Goal: Book appointment/travel/reservation

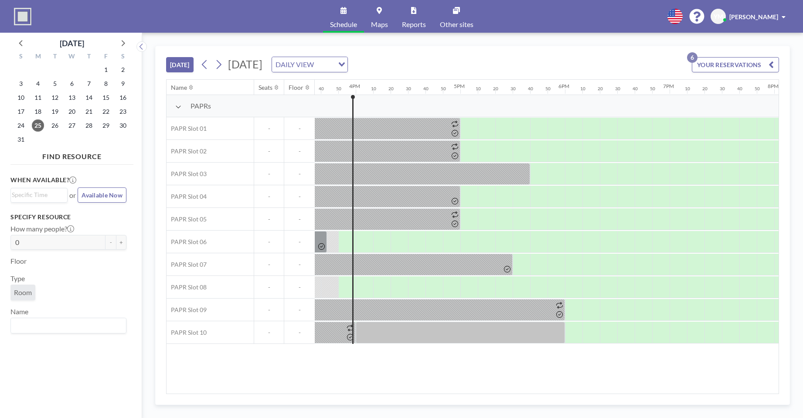
scroll to position [0, 1640]
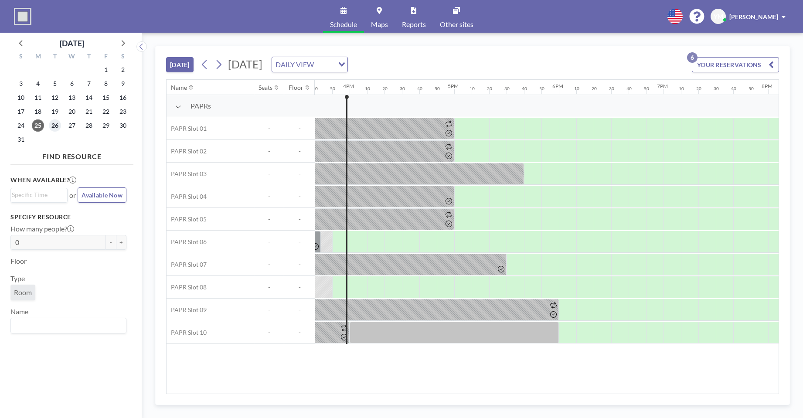
click at [57, 121] on span "26" at bounding box center [55, 126] width 12 height 12
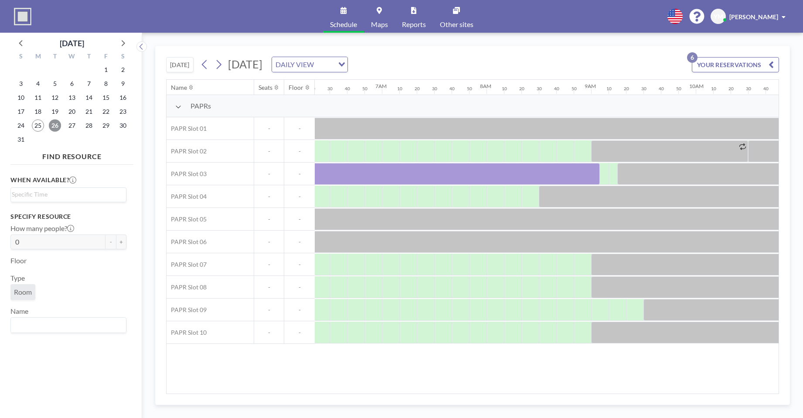
scroll to position [0, 671]
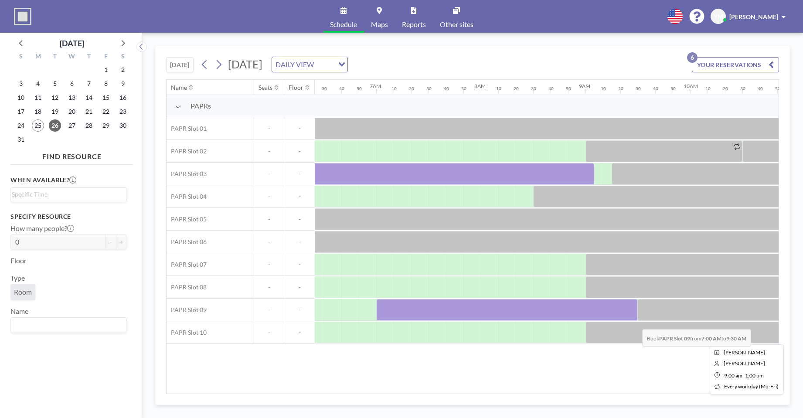
drag, startPoint x: 386, startPoint y: 314, endPoint x: 636, endPoint y: 323, distance: 250.1
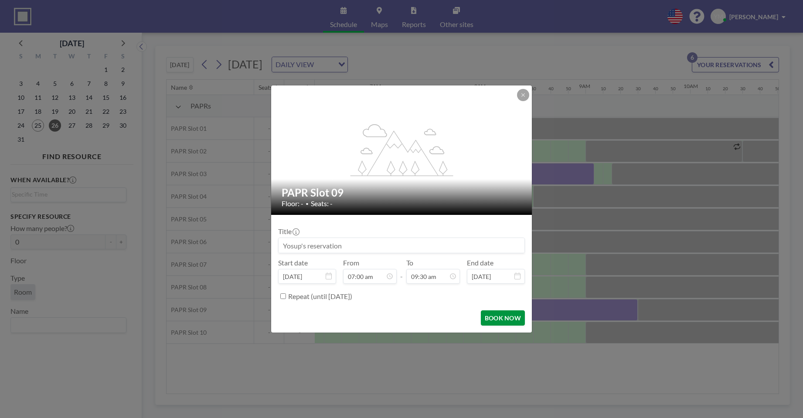
click at [510, 319] on button "BOOK NOW" at bounding box center [503, 318] width 44 height 15
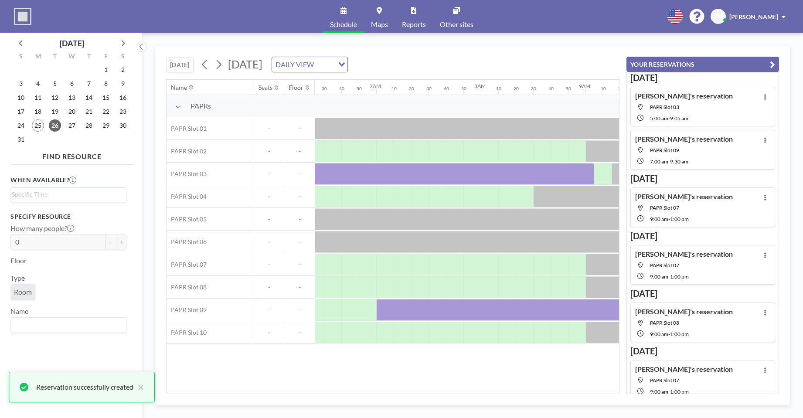
click at [772, 62] on icon "button" at bounding box center [772, 64] width 5 height 10
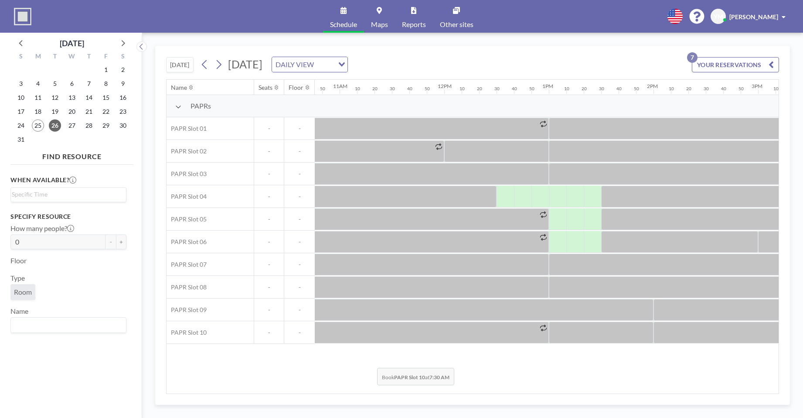
scroll to position [0, 1136]
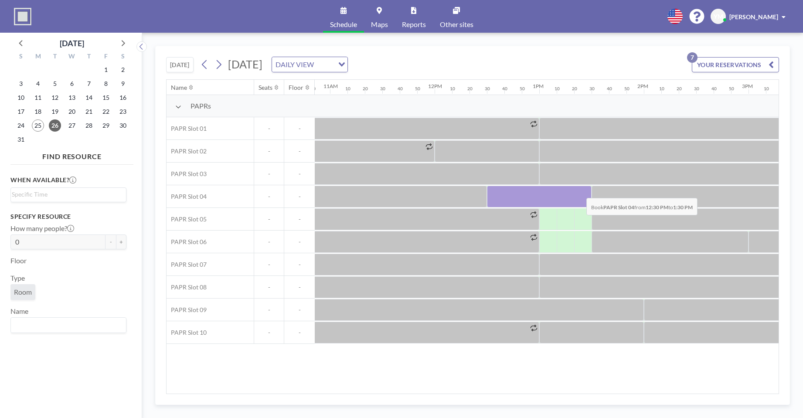
drag, startPoint x: 494, startPoint y: 190, endPoint x: 581, endPoint y: 191, distance: 86.8
click at [581, 191] on div at bounding box center [539, 197] width 105 height 22
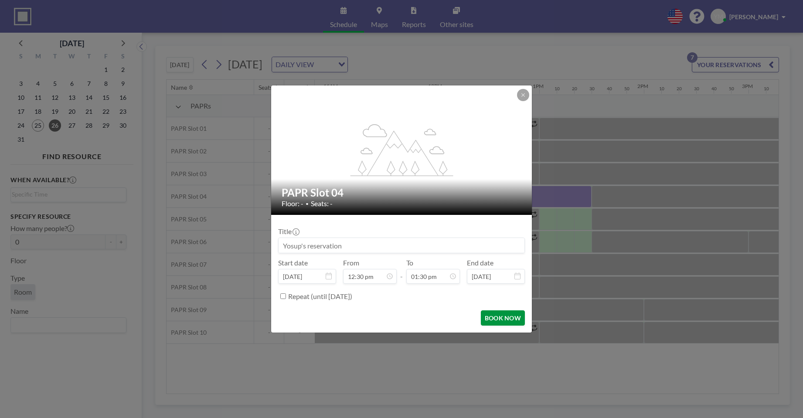
scroll to position [1258, 0]
click at [492, 316] on button "BOOK NOW" at bounding box center [503, 318] width 44 height 15
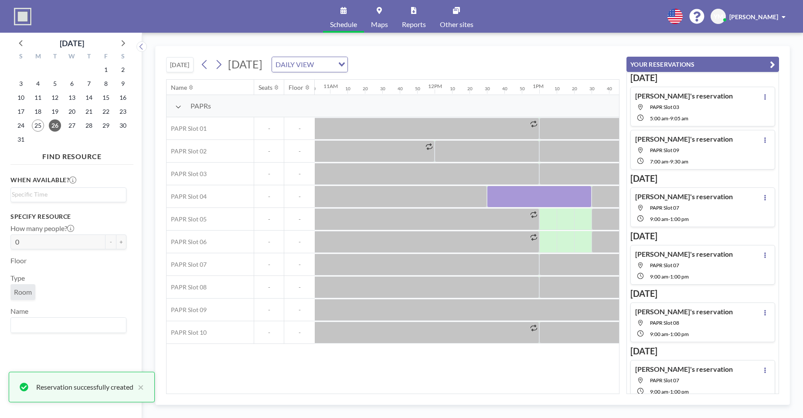
click at [776, 62] on button "YOUR RESERVATIONS" at bounding box center [703, 64] width 153 height 15
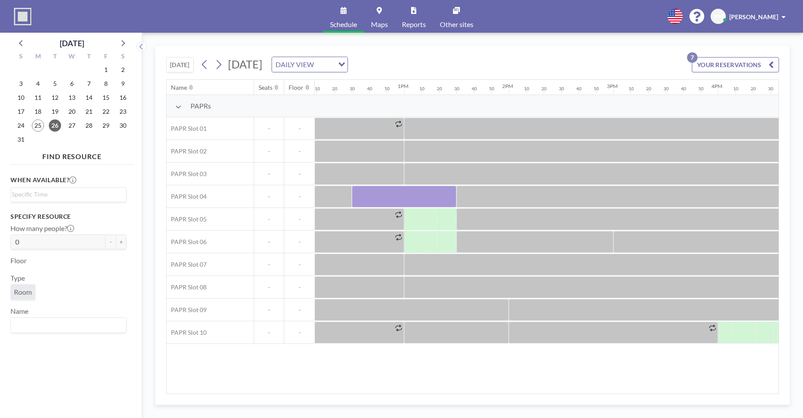
scroll to position [0, 1275]
drag, startPoint x: 515, startPoint y: 394, endPoint x: 566, endPoint y: 393, distance: 51.0
click at [565, 393] on div "[DATE] [DATE] DAILY VIEW Loading... YOUR RESERVATIONS 7 Name Seats Floor 12AM 1…" at bounding box center [472, 225] width 635 height 359
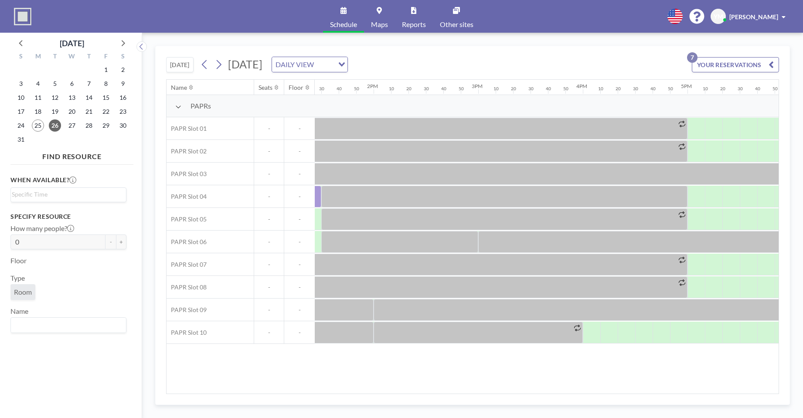
scroll to position [0, 1381]
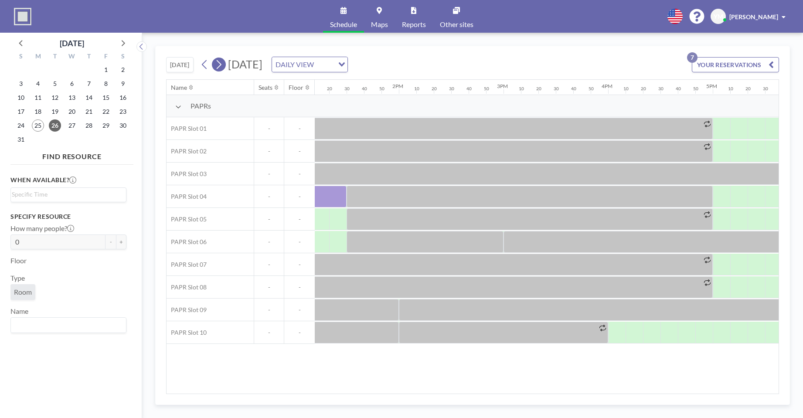
click at [223, 67] on icon at bounding box center [219, 64] width 8 height 13
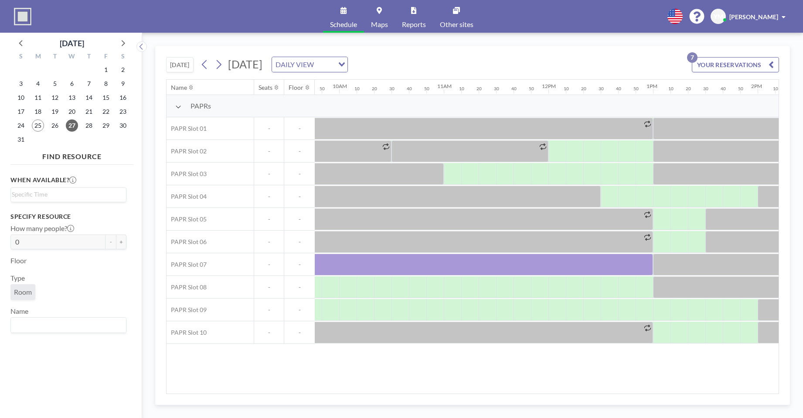
scroll to position [0, 982]
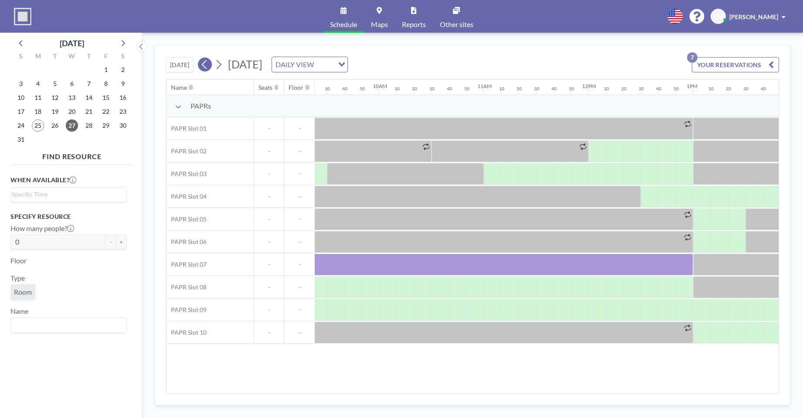
click at [206, 64] on icon at bounding box center [205, 64] width 8 height 13
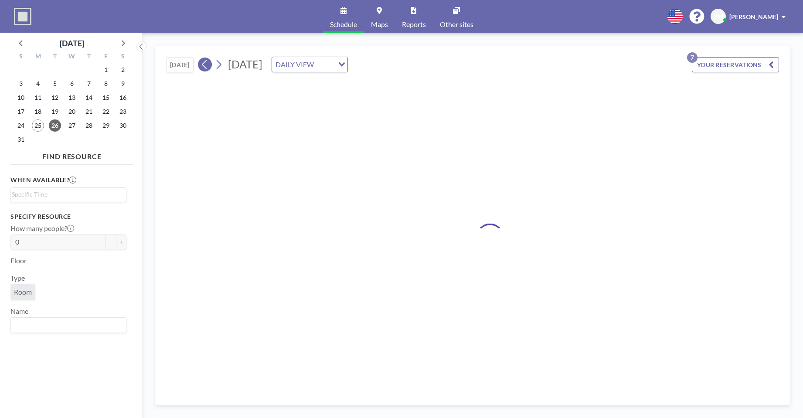
click at [206, 64] on icon at bounding box center [205, 64] width 8 height 13
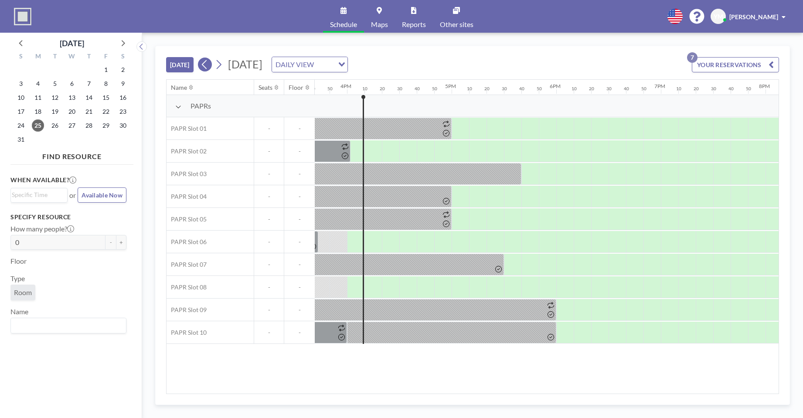
scroll to position [0, 1658]
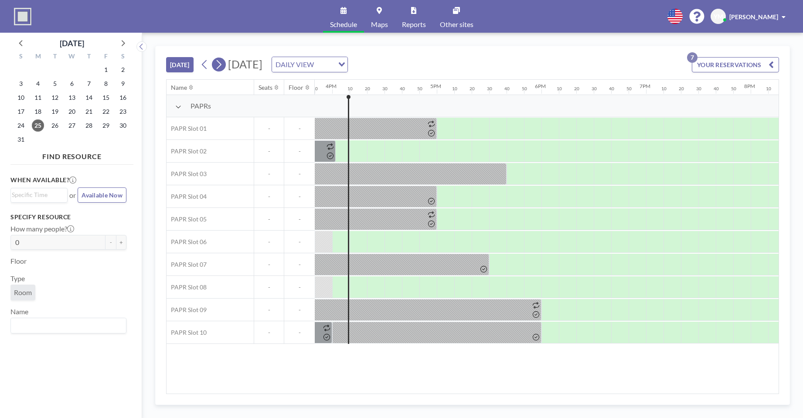
click at [222, 63] on icon at bounding box center [219, 64] width 8 height 13
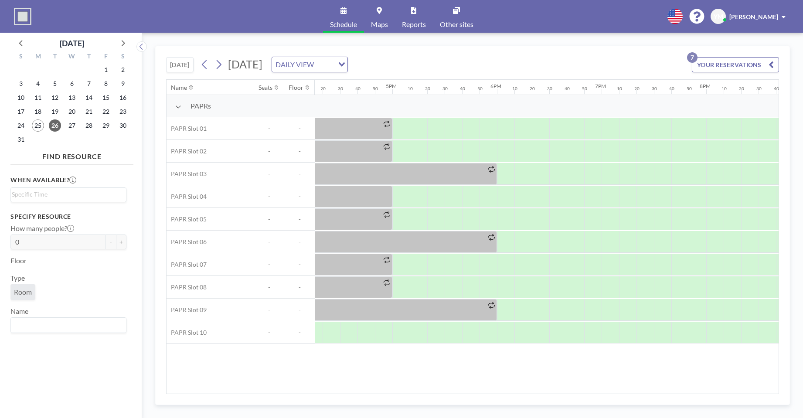
scroll to position [0, 1712]
drag, startPoint x: 611, startPoint y: 388, endPoint x: 617, endPoint y: 388, distance: 6.1
click at [617, 388] on div "Name Seats Floor 12AM 10 20 30 40 50 1AM 10 20 30 40 50 2AM 10 20 30 40 50 3AM …" at bounding box center [473, 237] width 612 height 314
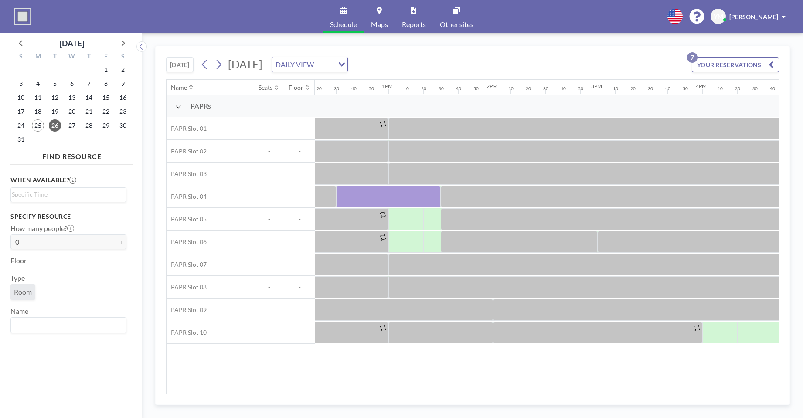
scroll to position [0, 1262]
